Goal: Find specific page/section: Find specific page/section

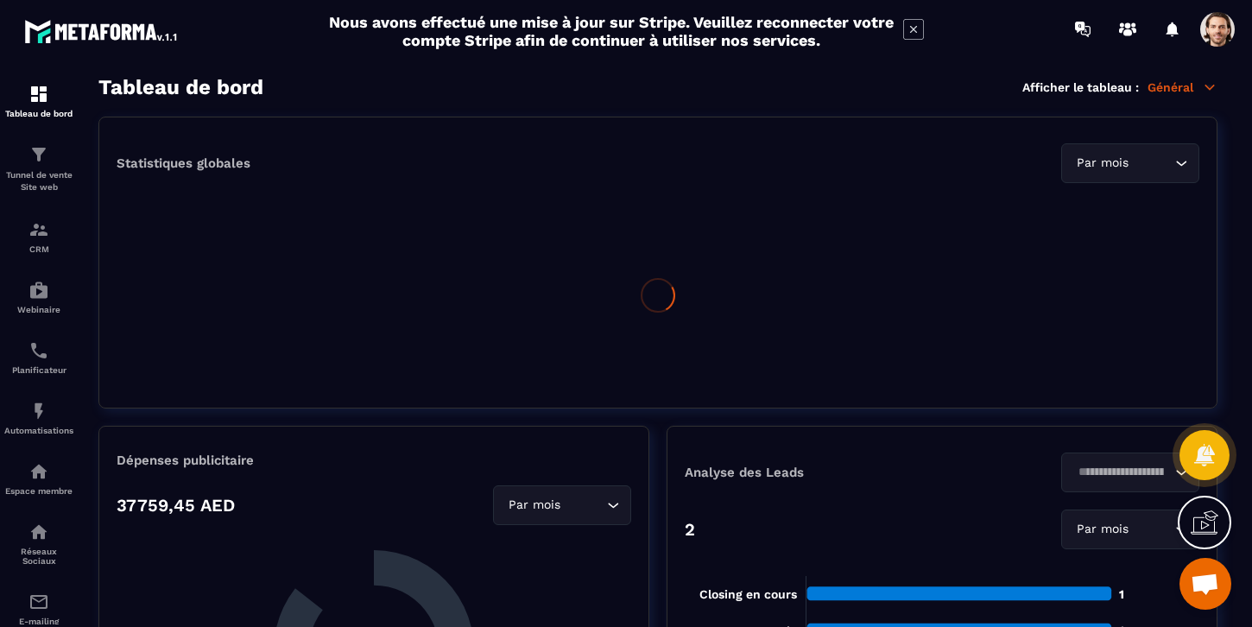
click at [1218, 36] on span at bounding box center [1217, 29] width 35 height 35
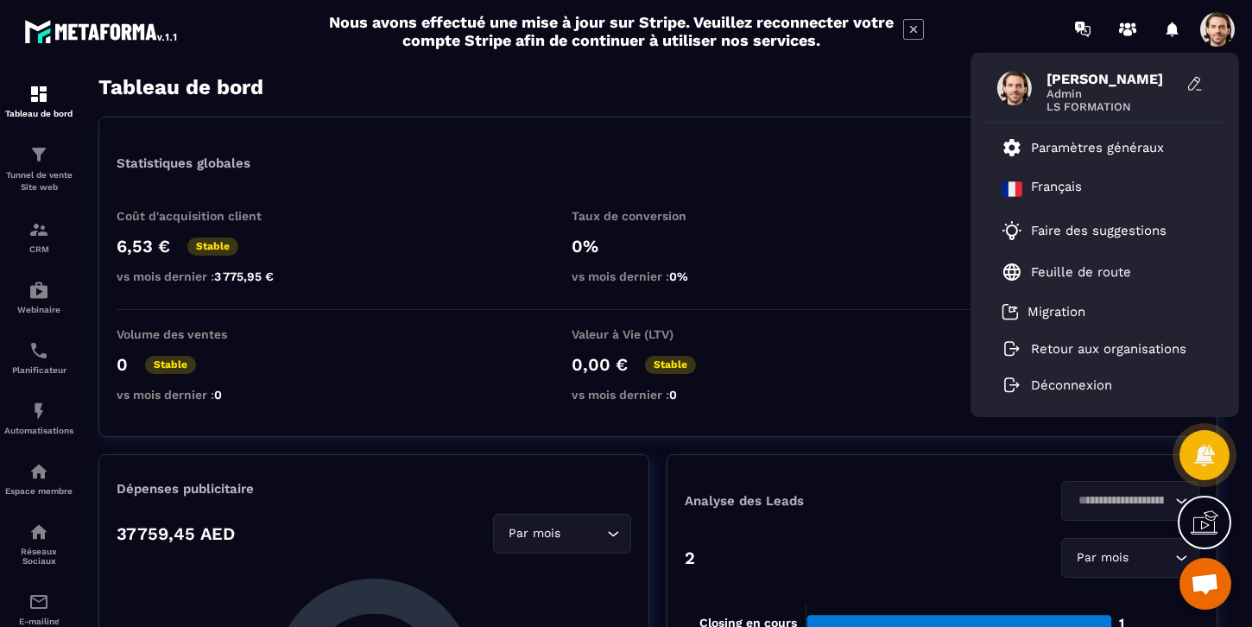
click at [1218, 36] on span at bounding box center [1217, 29] width 35 height 35
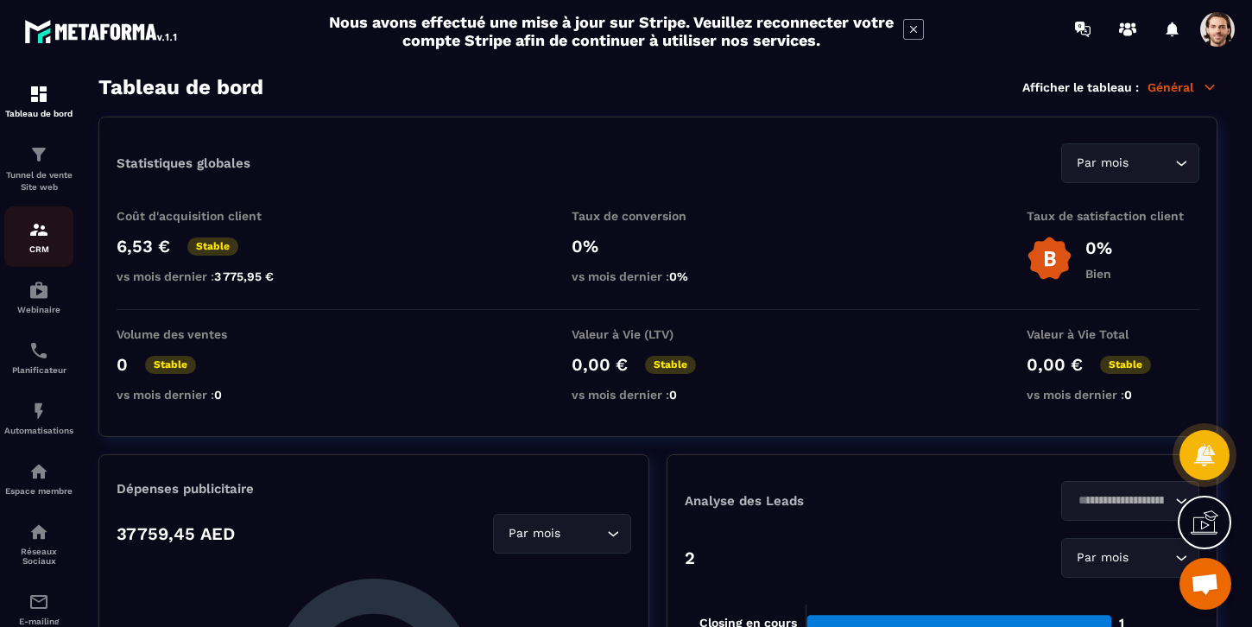
click at [34, 245] on p "CRM" at bounding box center [38, 248] width 69 height 9
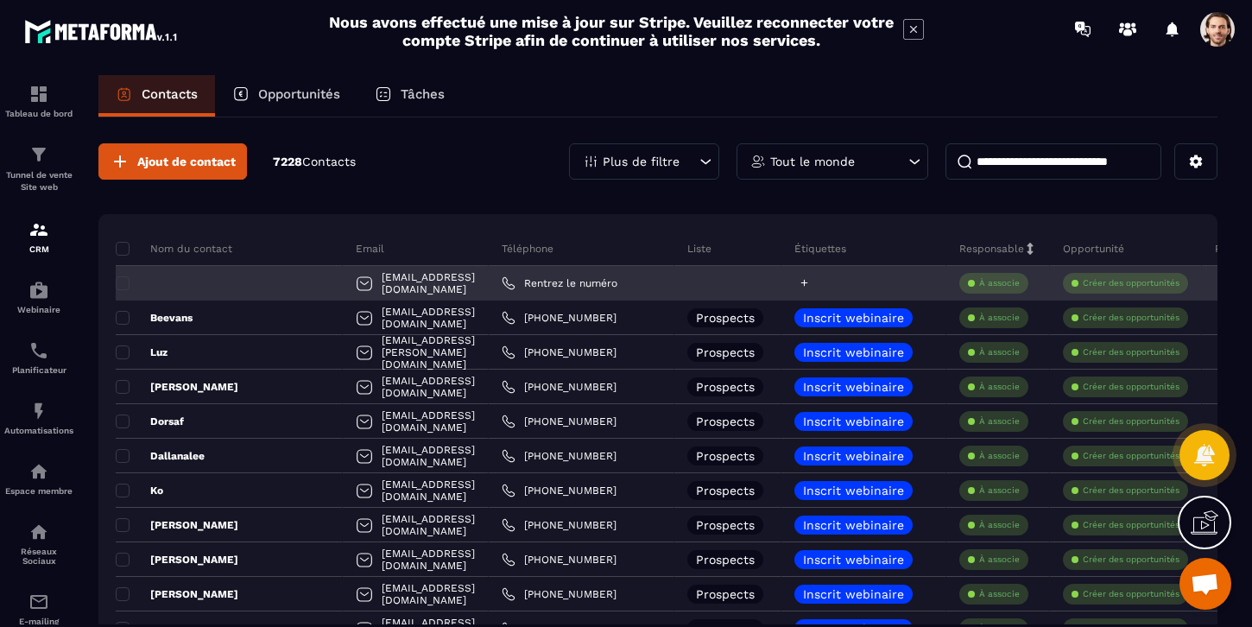
click at [804, 284] on icon at bounding box center [804, 282] width 11 height 11
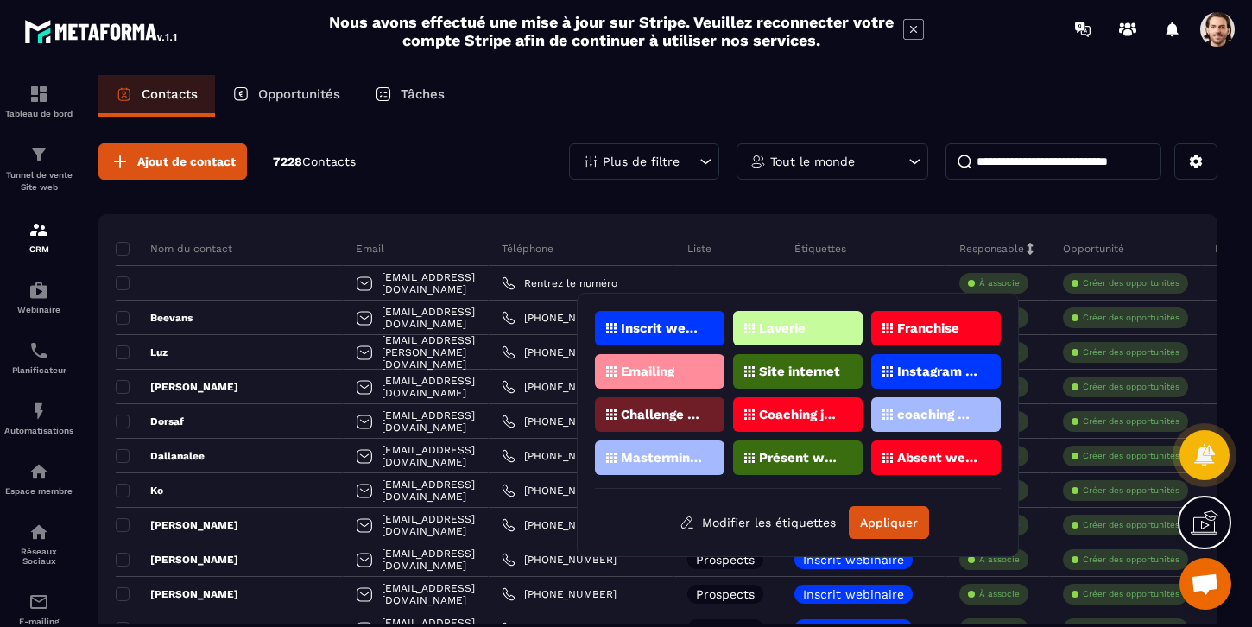
click at [781, 331] on p "Laverie" at bounding box center [782, 328] width 47 height 12
click at [886, 521] on button "Appliquer" at bounding box center [889, 522] width 80 height 33
